Goal: Transaction & Acquisition: Purchase product/service

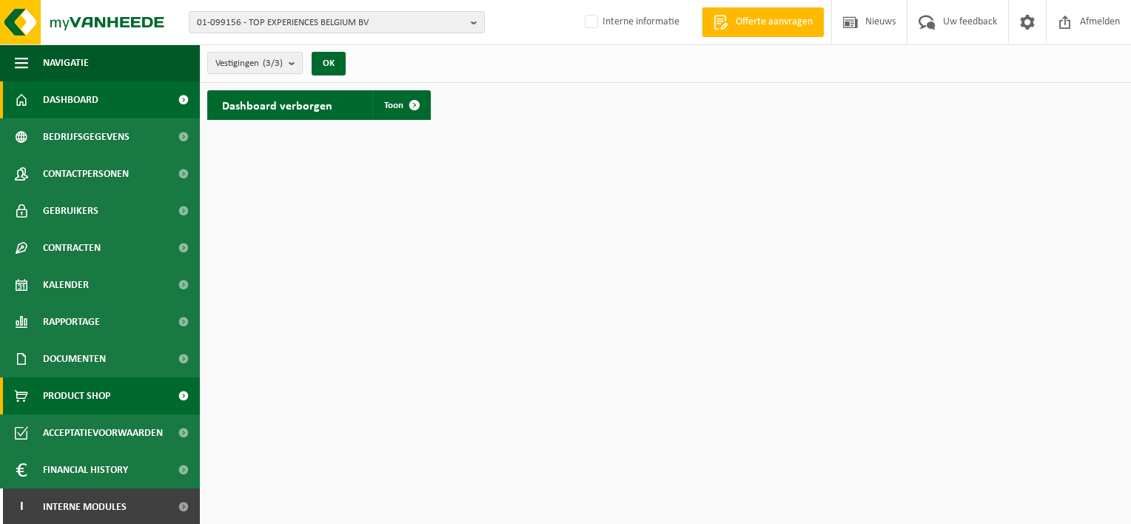
click at [95, 393] on span "Product Shop" at bounding box center [76, 396] width 67 height 37
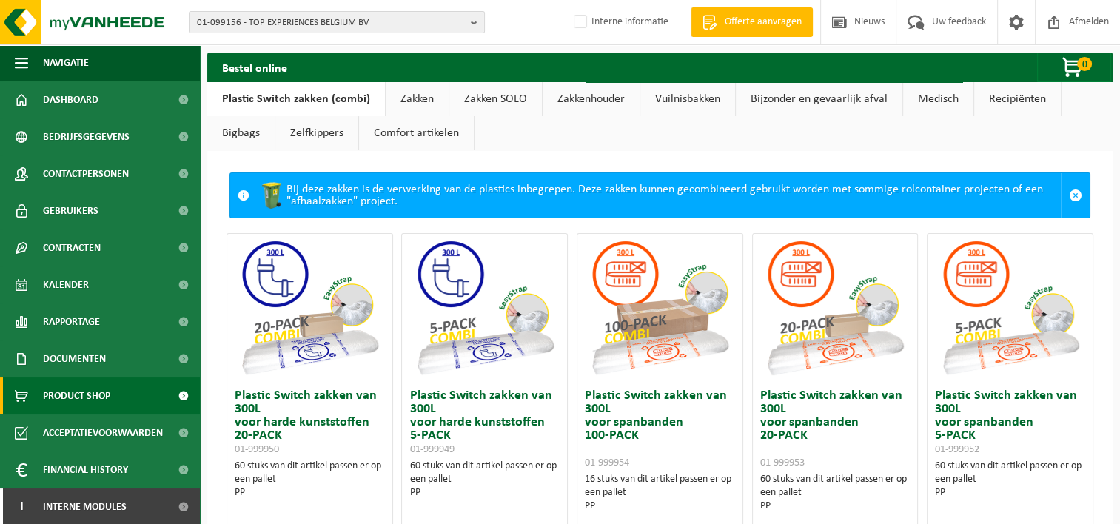
click at [700, 95] on link "Vuilnisbakken" at bounding box center [687, 99] width 95 height 34
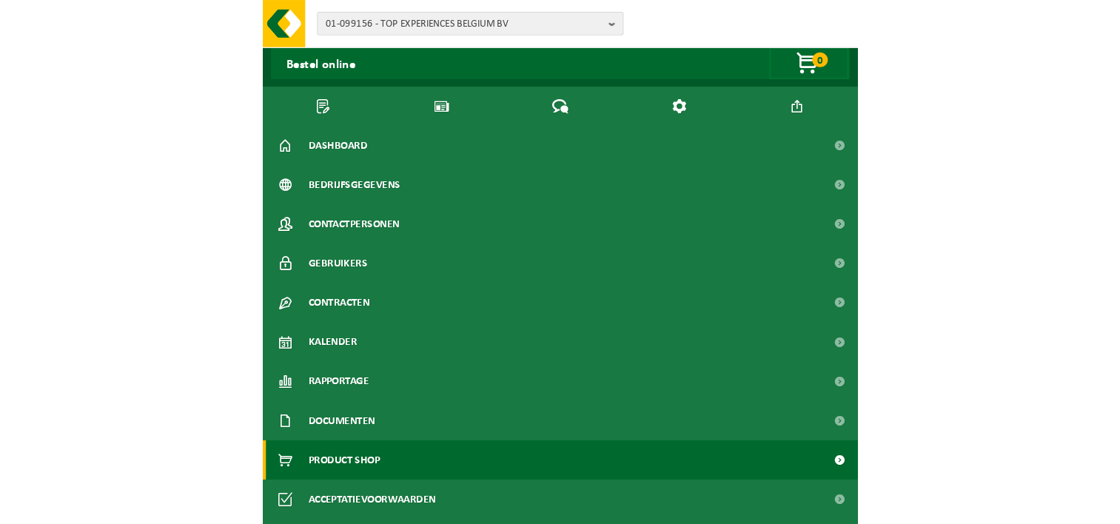
scroll to position [1184, 0]
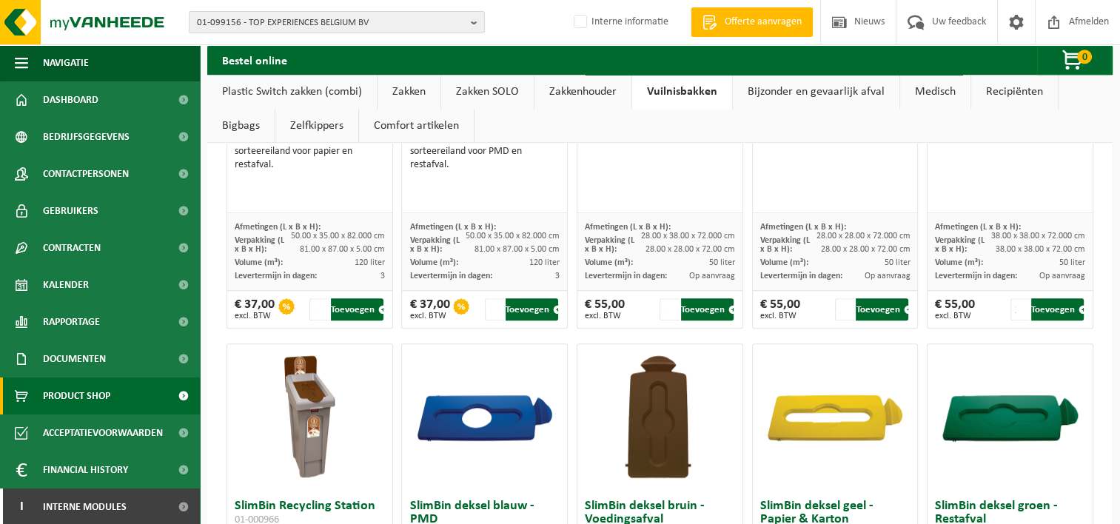
click at [1101, 118] on ul "Plastic Switch zakken (combi) Zakken Zakken SOLO Zakkenhouder Vuilnisbakken Bij…" at bounding box center [659, 109] width 905 height 68
